Goal: Task Accomplishment & Management: Complete application form

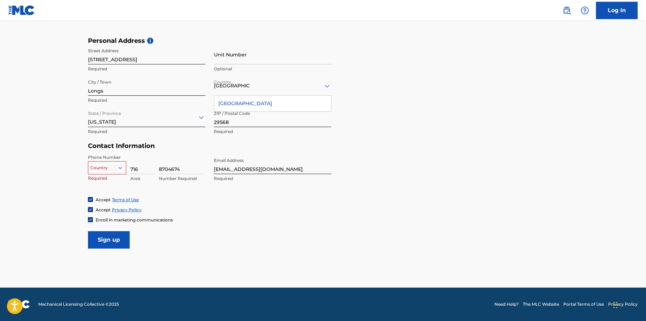
click at [102, 236] on input "Sign up" at bounding box center [109, 239] width 42 height 17
click at [118, 167] on icon at bounding box center [120, 167] width 6 height 6
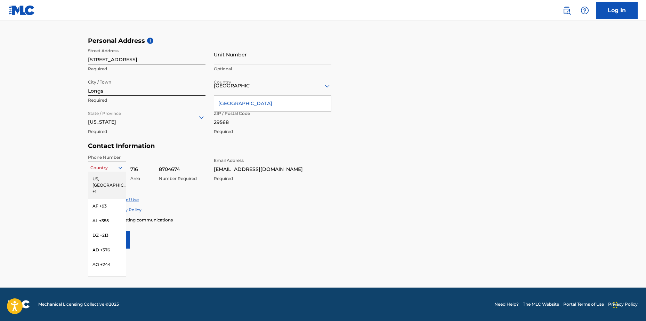
click at [97, 178] on div "US, [GEOGRAPHIC_DATA] +1" at bounding box center [107, 184] width 38 height 27
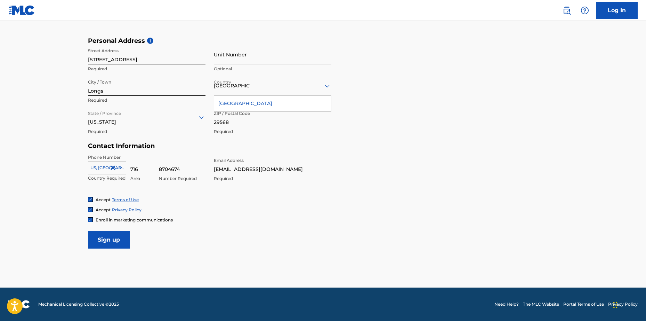
click at [103, 235] on input "Sign up" at bounding box center [109, 239] width 42 height 17
click at [364, 31] on form "User Information First Name [PERSON_NAME] Required Last Name [PERSON_NAME] Requ…" at bounding box center [323, 94] width 470 height 308
click at [618, 8] on link "Log In" at bounding box center [617, 10] width 42 height 17
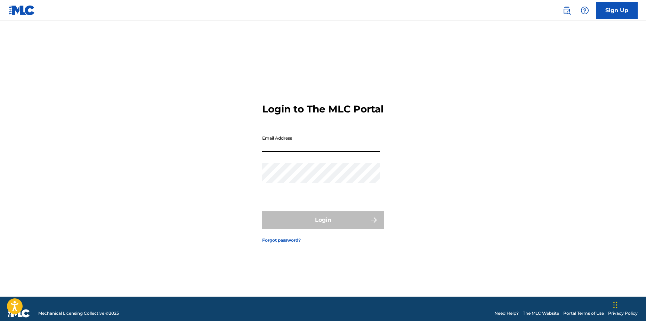
click at [270, 148] on input "Email Address" at bounding box center [320, 142] width 117 height 20
type input "[EMAIL_ADDRESS][DOMAIN_NAME]"
click at [278, 243] on link "Forgot password?" at bounding box center [281, 240] width 39 height 6
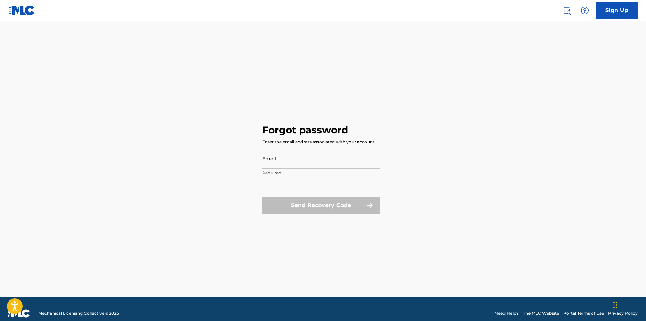
click at [260, 155] on div "Forgot password Enter the email address associated with your account. Email Req…" at bounding box center [323, 167] width 487 height 258
click at [267, 164] on input "Email" at bounding box center [320, 158] width 117 height 20
type input "[EMAIL_ADDRESS][DOMAIN_NAME]"
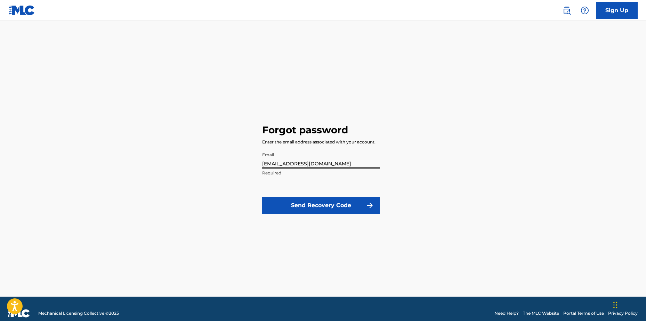
click at [335, 203] on button "Send Recovery Code" at bounding box center [320, 204] width 117 height 17
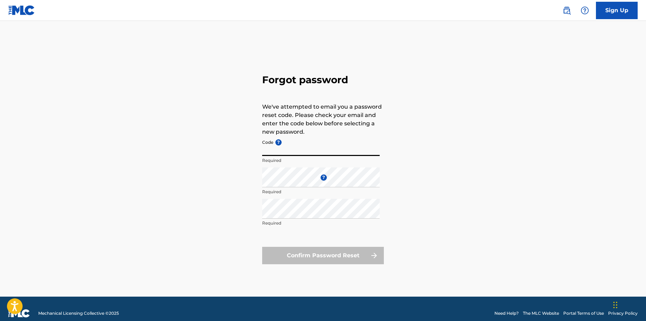
click at [295, 144] on input "Code ?" at bounding box center [320, 146] width 117 height 20
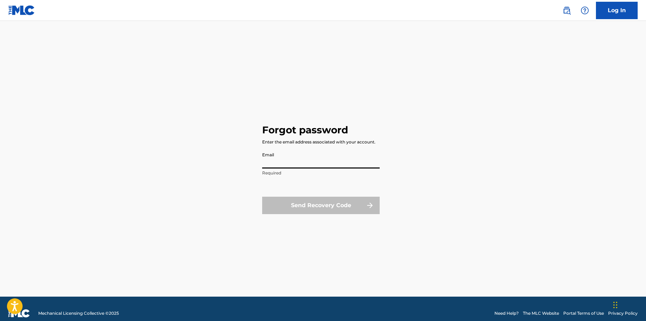
click at [266, 160] on input "Email" at bounding box center [320, 158] width 117 height 20
drag, startPoint x: 591, startPoint y: 178, endPoint x: 592, endPoint y: 175, distance: 3.6
click at [592, 175] on main "Forgot password Enter the email address associated with your account. Email Req…" at bounding box center [323, 158] width 646 height 275
click at [263, 155] on input "Email" at bounding box center [320, 158] width 117 height 20
type input "[EMAIL_ADDRESS][DOMAIN_NAME]"
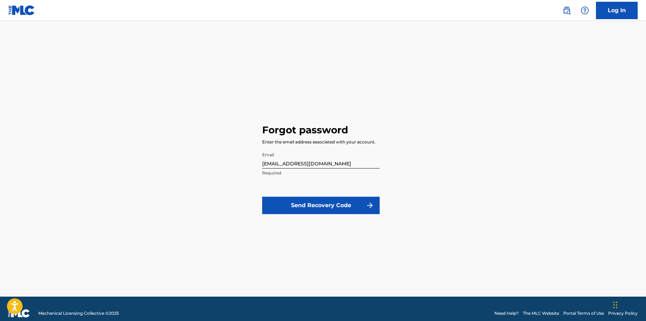
click at [335, 208] on button "Send Recovery Code" at bounding box center [320, 204] width 117 height 17
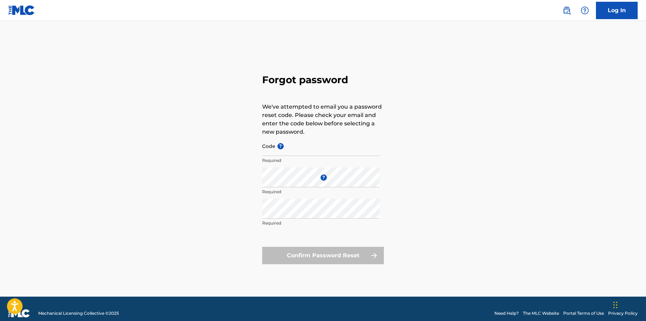
click at [284, 144] on input "Code ?" at bounding box center [320, 146] width 117 height 20
paste input "FP_ed467bc423d38254e2f86a6625ad"
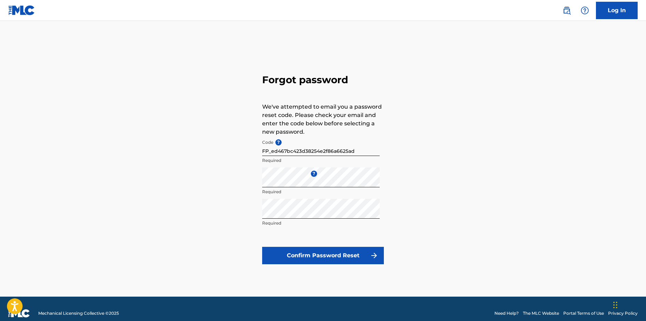
click at [339, 252] on button "Confirm Password Reset" at bounding box center [323, 254] width 122 height 17
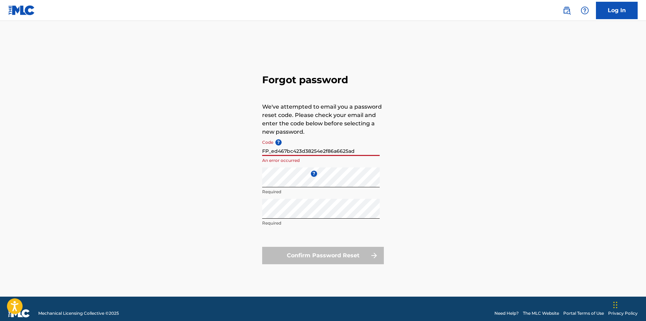
drag, startPoint x: 262, startPoint y: 151, endPoint x: 388, endPoint y: 144, distance: 126.0
click at [387, 145] on div "Forgot password We've attempted to email you a password reset code. Please chec…" at bounding box center [323, 167] width 487 height 258
paste input "334fd6e9aca956240b5151b16b1e"
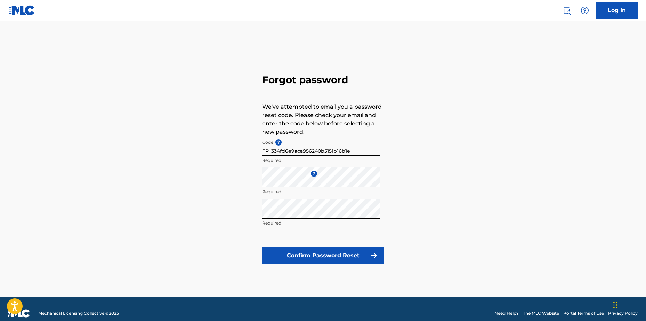
type input "FP_334fd6e9aca956240b5151b16b1e"
click at [262, 246] on button "Confirm Password Reset" at bounding box center [323, 254] width 122 height 17
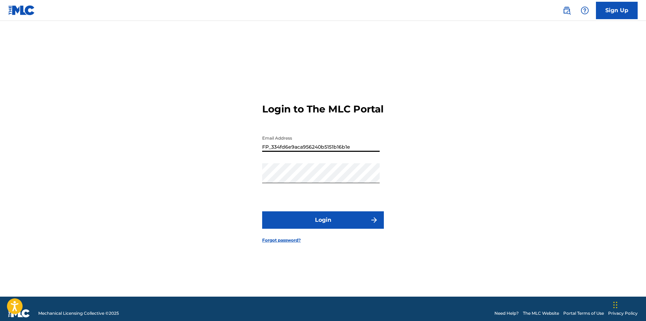
drag, startPoint x: 262, startPoint y: 153, endPoint x: 414, endPoint y: 149, distance: 152.3
click at [414, 149] on div "Login to The MLC Portal Email Address FP_334fd6e9aca956240b5151b16b1e Password …" at bounding box center [323, 167] width 487 height 258
type input "[EMAIL_ADDRESS][DOMAIN_NAME]"
click at [324, 224] on button "Login" at bounding box center [323, 219] width 122 height 17
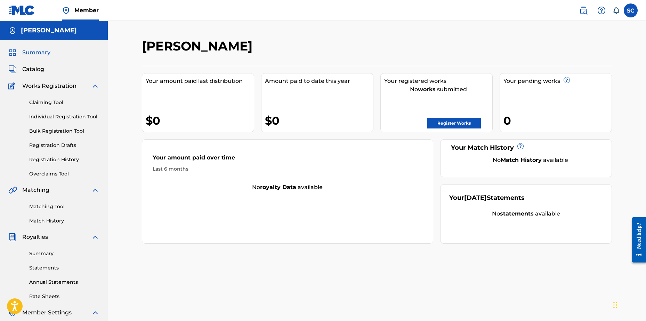
click at [40, 69] on span "Catalog" at bounding box center [33, 69] width 22 height 8
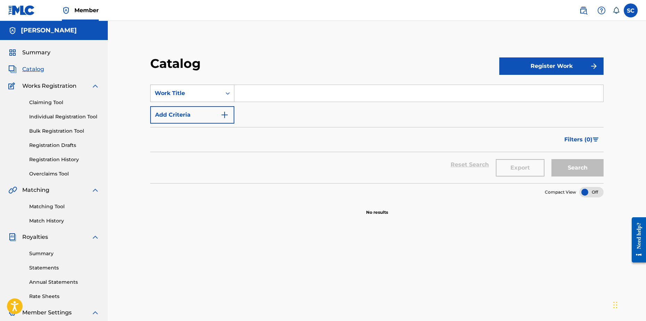
click at [228, 92] on icon "Search Form" at bounding box center [227, 93] width 7 height 7
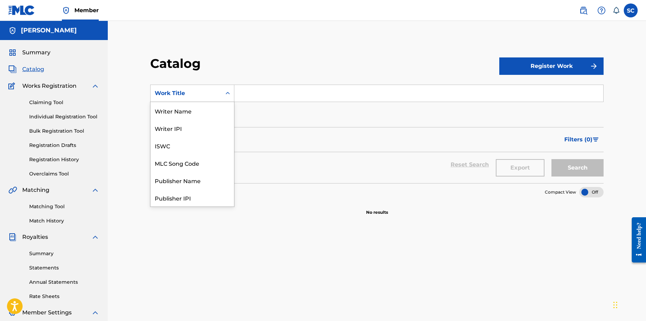
scroll to position [104, 0]
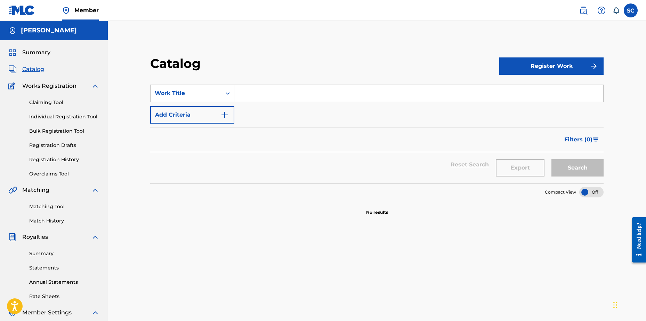
click at [258, 94] on input "Search Form" at bounding box center [418, 93] width 369 height 17
click at [220, 116] on img "Search Form" at bounding box center [224, 115] width 8 height 8
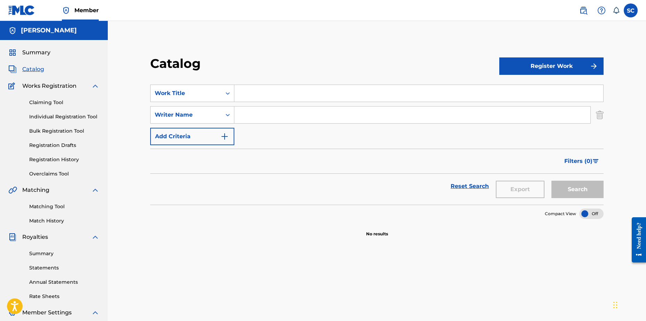
click at [254, 95] on input "Search Form" at bounding box center [418, 93] width 369 height 17
type input "Thats What You Are"
click at [258, 116] on input "Search Form" at bounding box center [412, 114] width 356 height 17
type input "Sam Conjerti"
click at [225, 138] on img "Search Form" at bounding box center [224, 136] width 8 height 8
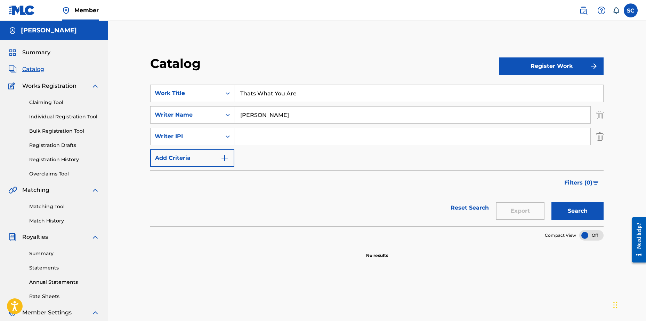
click at [225, 157] on img "Search Form" at bounding box center [224, 158] width 8 height 8
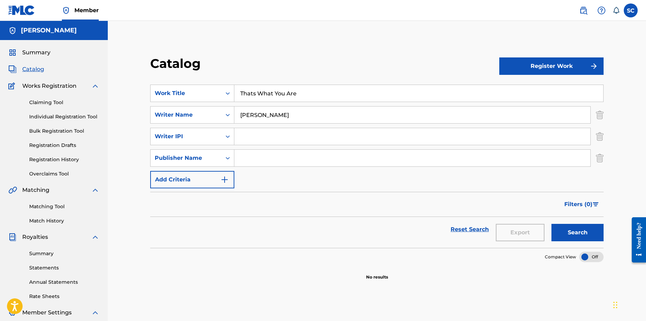
click at [225, 181] on img "Search Form" at bounding box center [224, 179] width 8 height 8
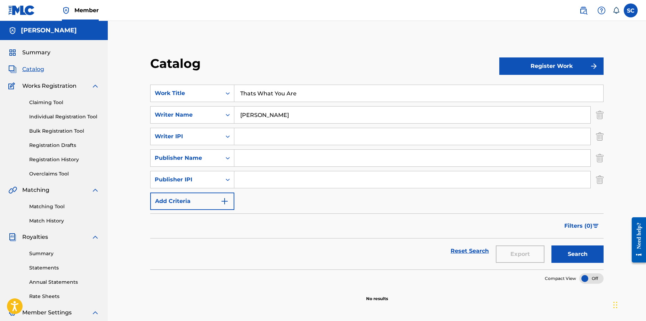
click at [551, 61] on button "Register Work" at bounding box center [551, 65] width 104 height 17
click at [525, 107] on link "By File Upload" at bounding box center [551, 105] width 104 height 17
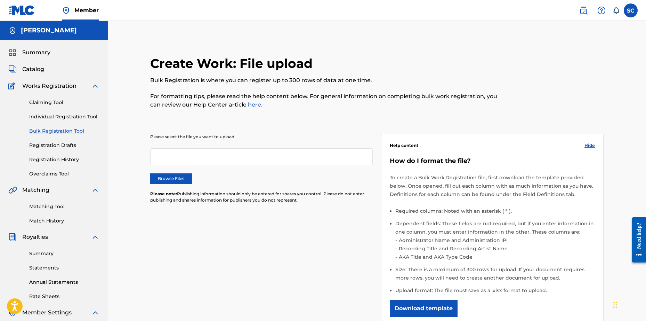
click at [173, 176] on label "Browse Files" at bounding box center [171, 178] width 42 height 10
click at [0, 0] on input "Browse Files" at bounding box center [0, 0] width 0 height 0
click at [631, 10] on label at bounding box center [631, 10] width 14 height 14
click at [631, 10] on input "SC Samuel Conjerti sfconjerti@gmail.com Notification Preferences Profile Log out" at bounding box center [631, 10] width 0 height 0
click at [563, 97] on p "Log out" at bounding box center [563, 98] width 16 height 6
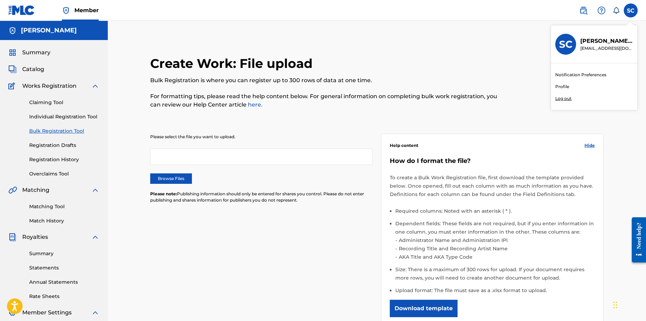
click at [631, 10] on input "SC Samuel Conjerti sfconjerti@gmail.com Notification Preferences Profile Log out" at bounding box center [631, 10] width 0 height 0
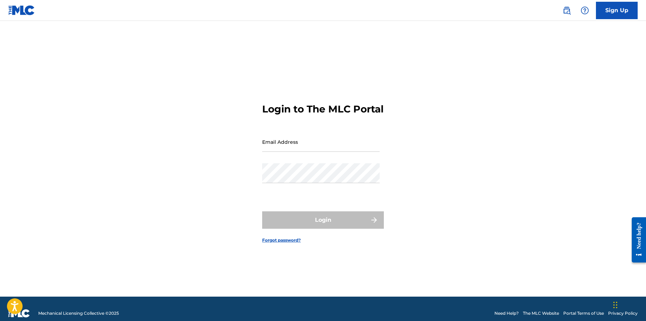
type input "[EMAIL_ADDRESS][DOMAIN_NAME]"
